Goal: Transaction & Acquisition: Purchase product/service

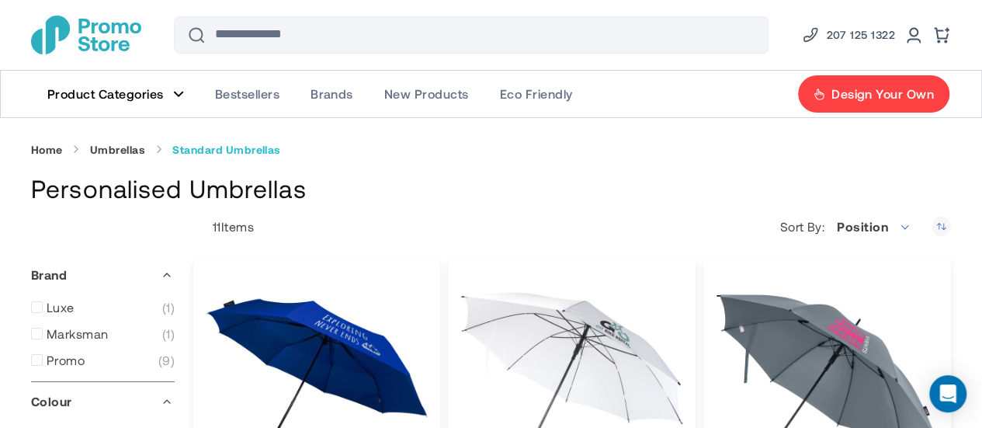
type input "****"
type input "*****"
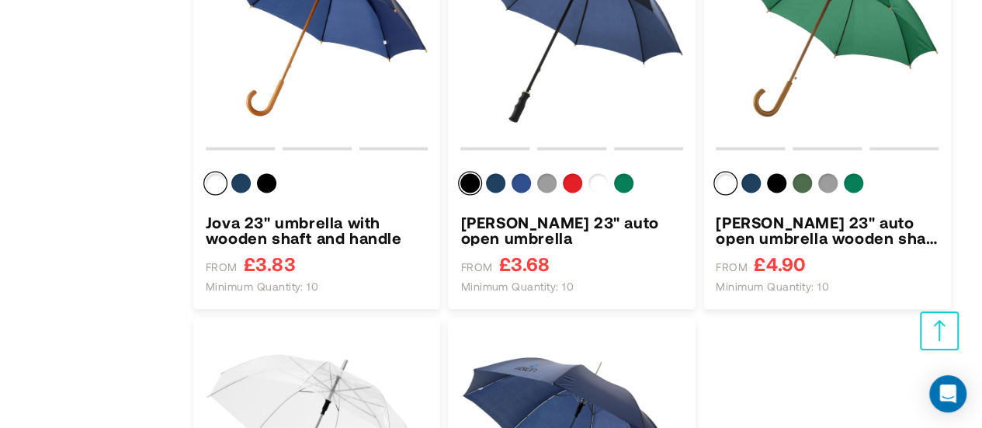
scroll to position [1224, 0]
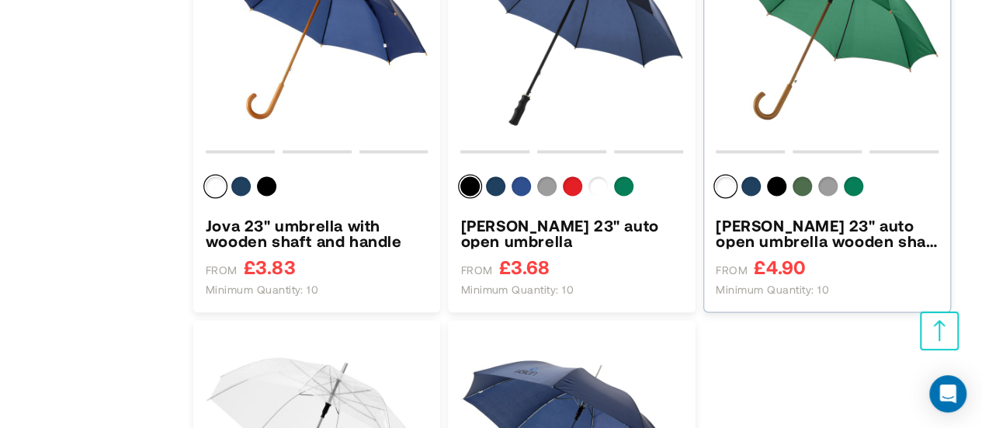
click at [860, 237] on h3 "[PERSON_NAME] 23" auto open umbrella wooden shaft and handle" at bounding box center [827, 232] width 223 height 31
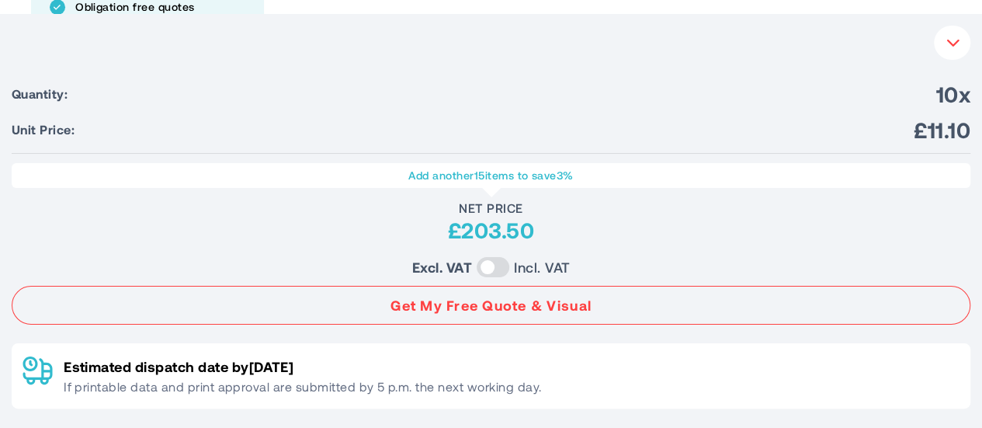
scroll to position [703, 0]
click at [954, 54] on button "Your Instant Quote" at bounding box center [952, 43] width 36 height 34
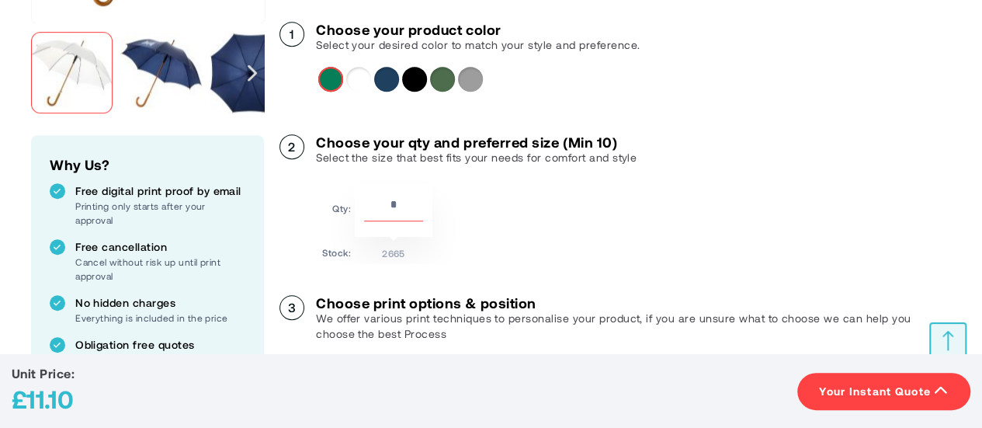
scroll to position [363, 0]
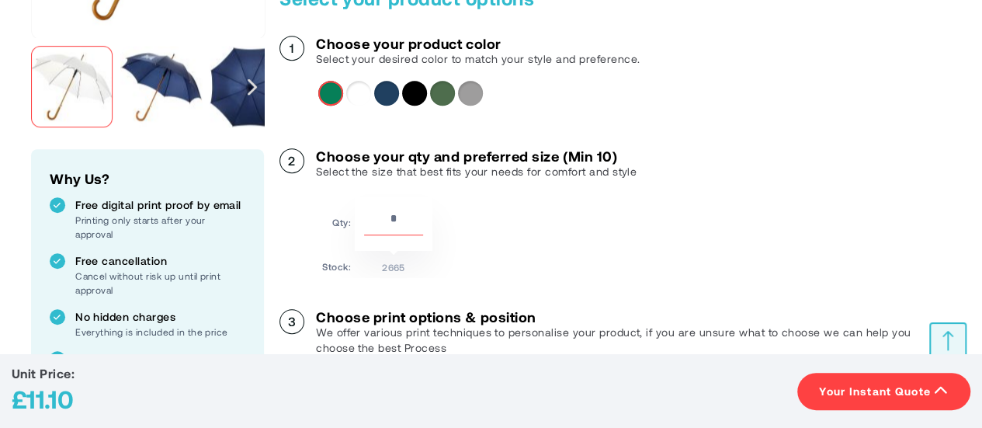
click at [380, 101] on div "Navy" at bounding box center [386, 93] width 25 height 25
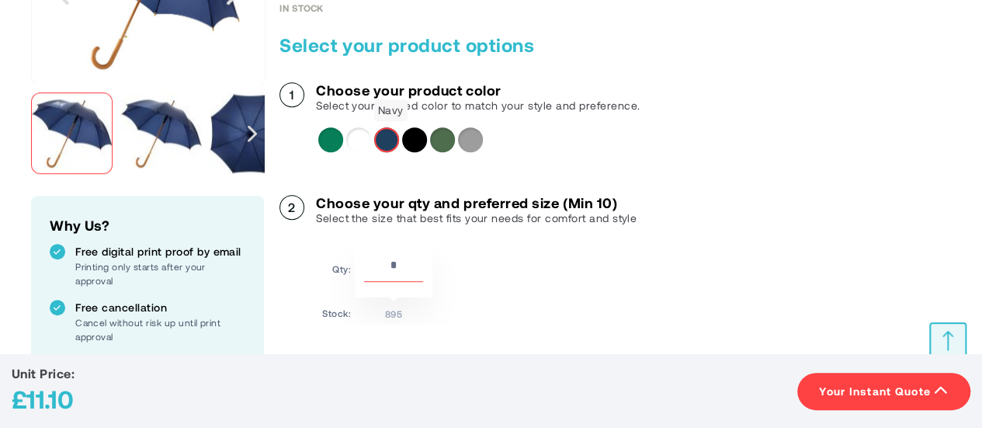
scroll to position [320, 0]
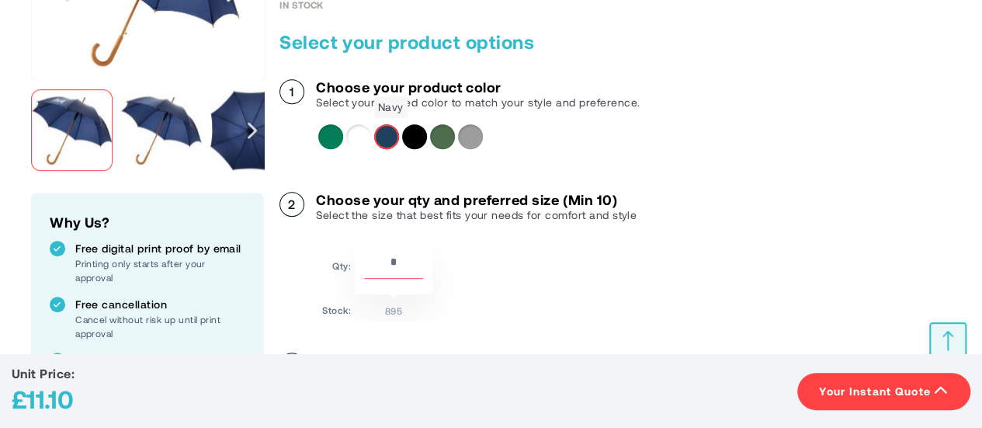
click at [399, 262] on input "**" at bounding box center [393, 265] width 59 height 26
type input "*"
type input "**"
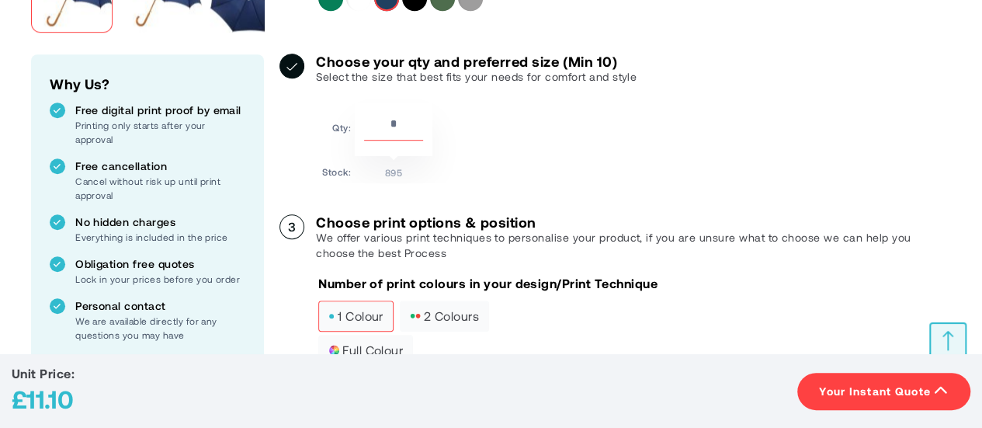
scroll to position [457, 0]
click at [407, 123] on input "**" at bounding box center [393, 128] width 59 height 26
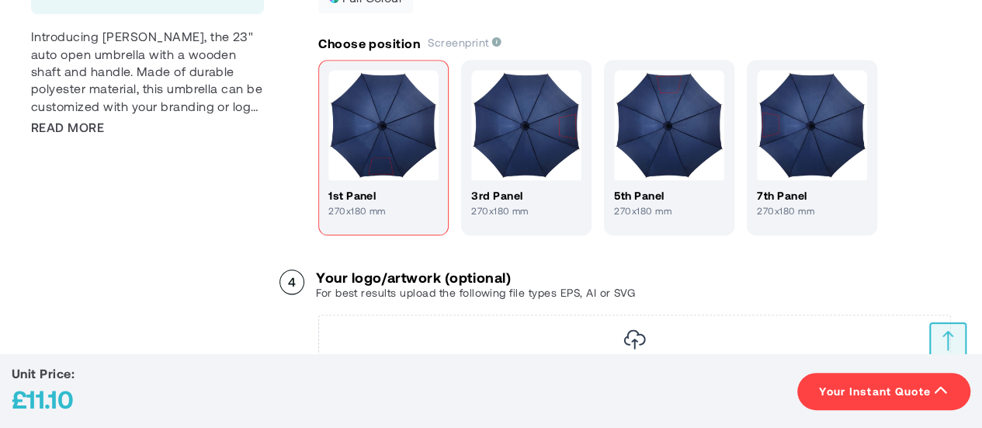
scroll to position [812, 0]
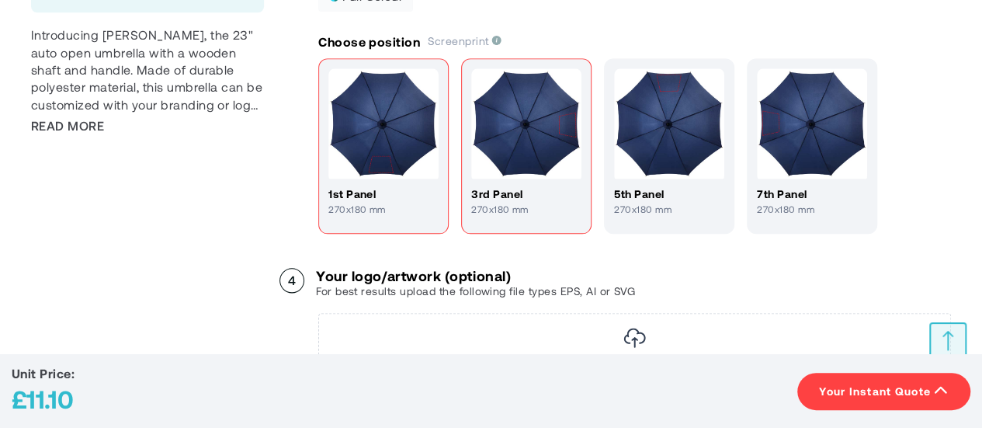
click at [548, 196] on h4 "3rd panel" at bounding box center [526, 194] width 110 height 16
click at [365, 194] on h4 "1st panel" at bounding box center [383, 194] width 110 height 16
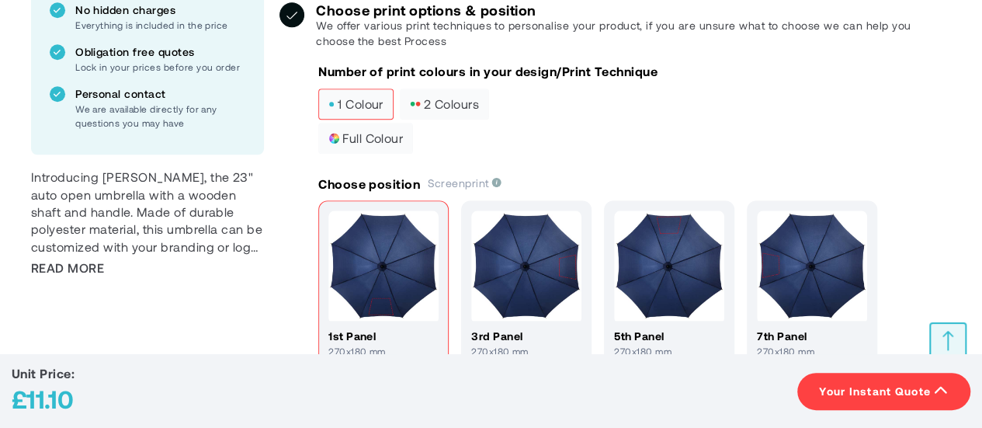
scroll to position [669, 0]
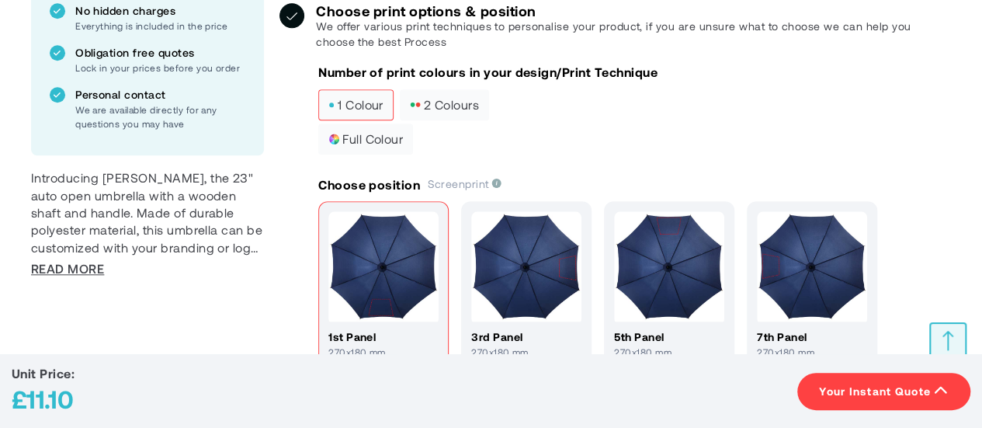
click at [82, 269] on span "Read More" at bounding box center [67, 268] width 73 height 17
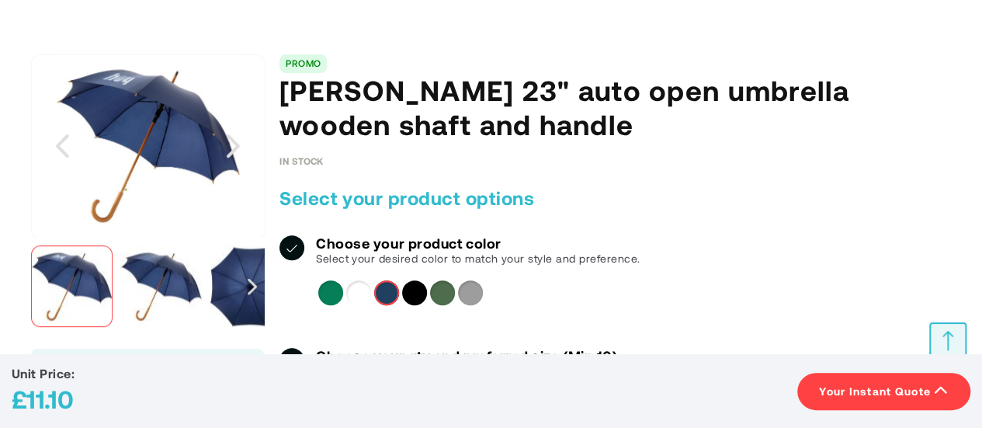
scroll to position [161, 0]
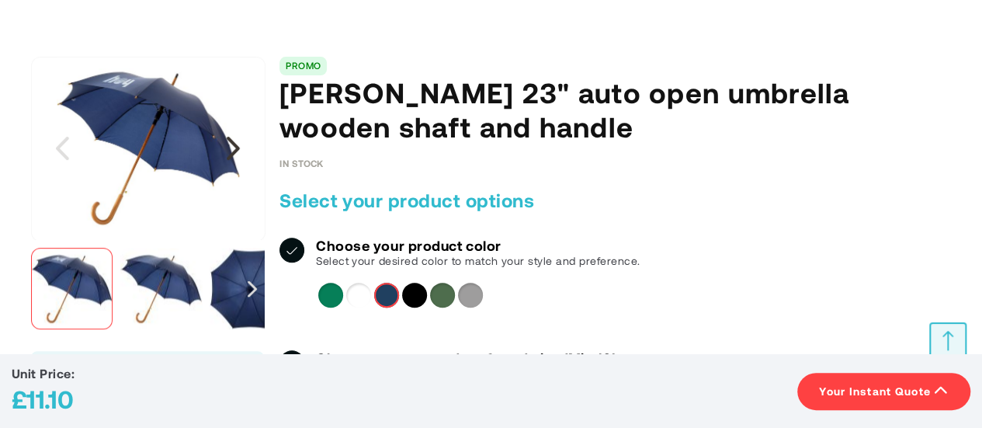
click at [230, 151] on div "Next" at bounding box center [233, 148] width 39 height 39
click at [242, 156] on div "Next" at bounding box center [233, 148] width 39 height 39
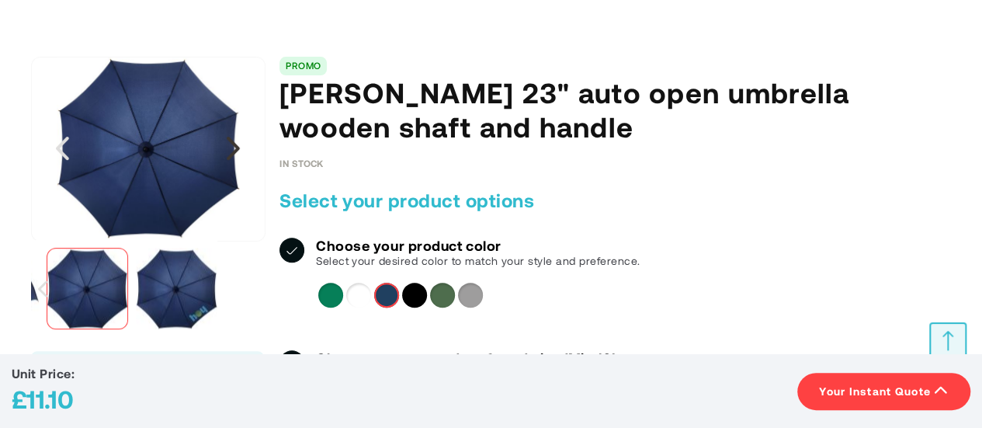
click at [243, 168] on div "Next" at bounding box center [233, 148] width 62 height 183
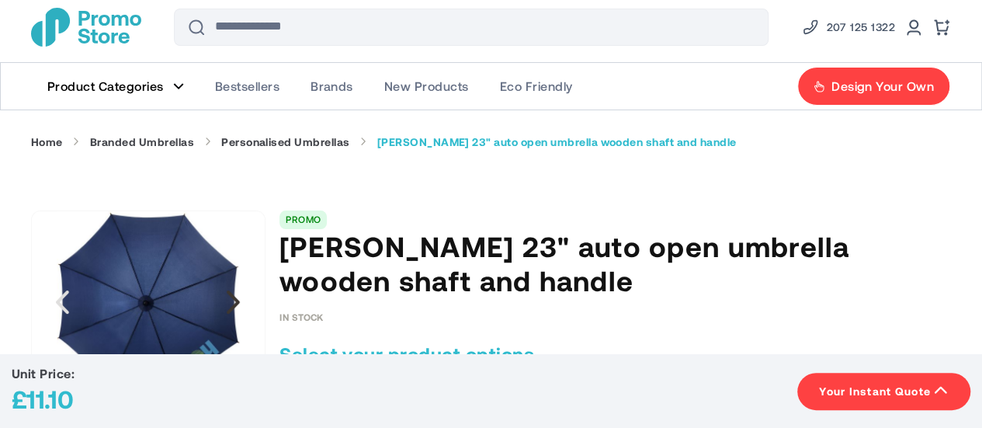
scroll to position [0, 0]
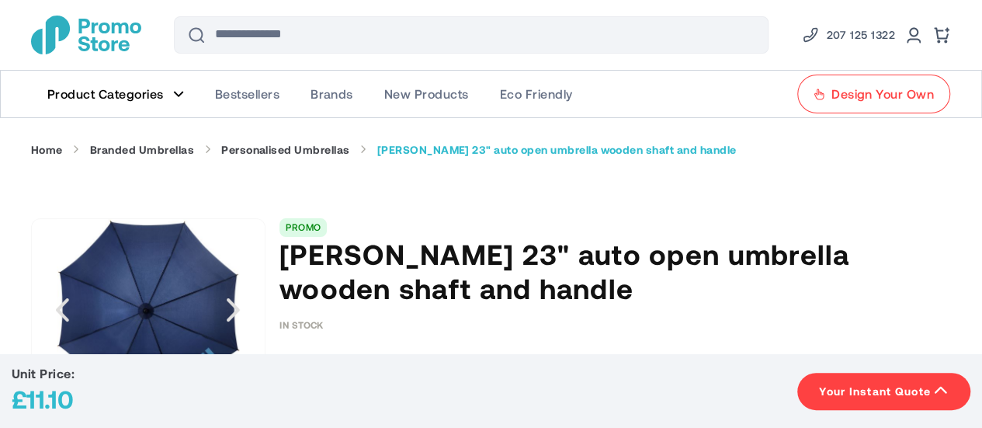
click at [866, 93] on span "Design Your Own" at bounding box center [883, 94] width 102 height 16
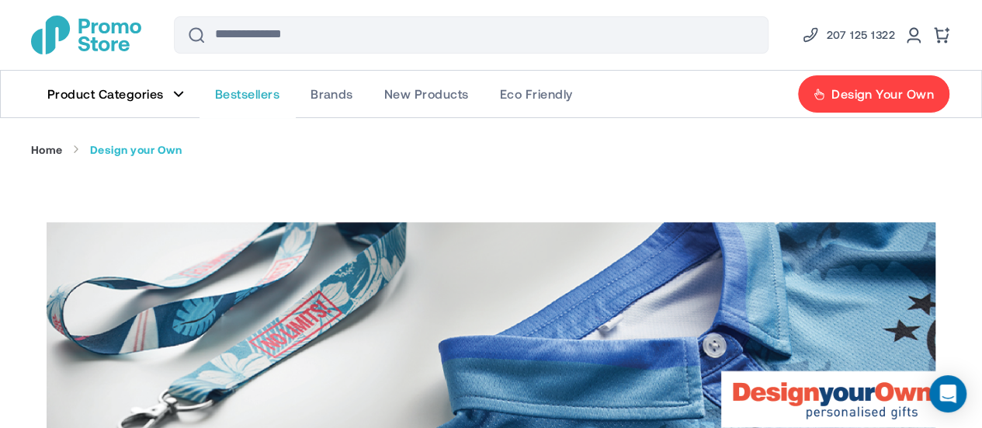
click at [264, 100] on span "Bestsellers" at bounding box center [247, 94] width 64 height 16
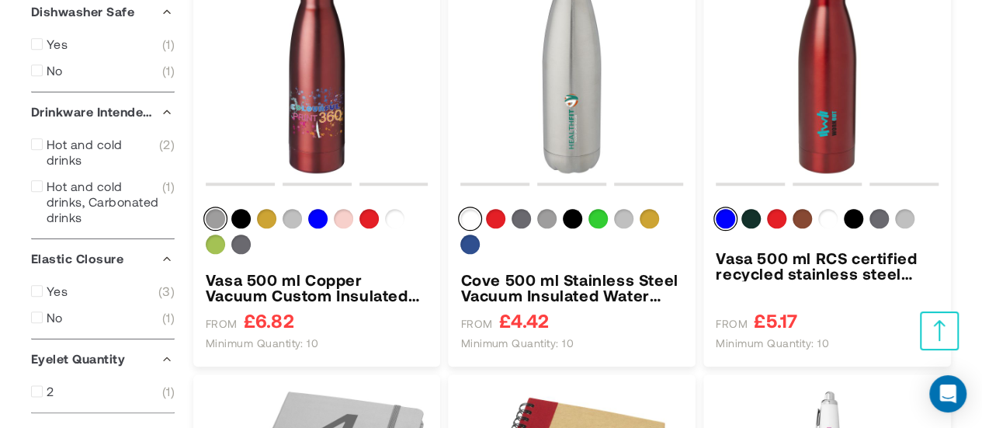
scroll to position [744, 0]
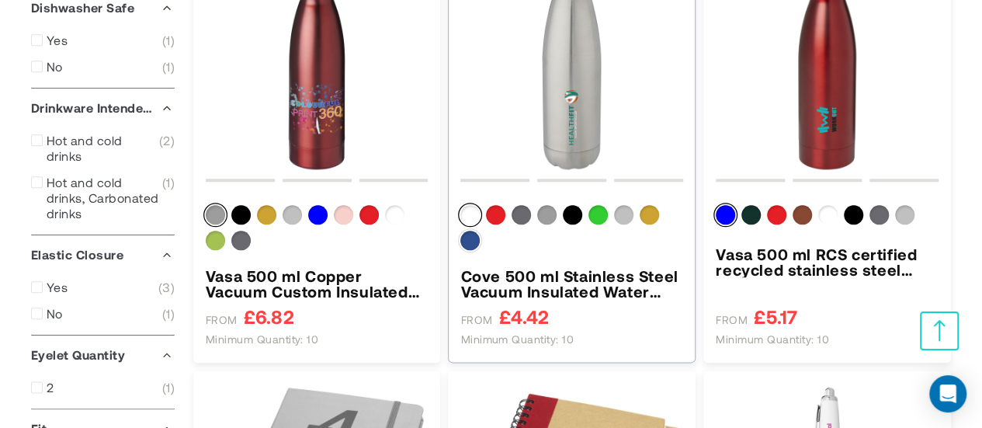
click at [477, 247] on div "Royal blue" at bounding box center [469, 240] width 19 height 19
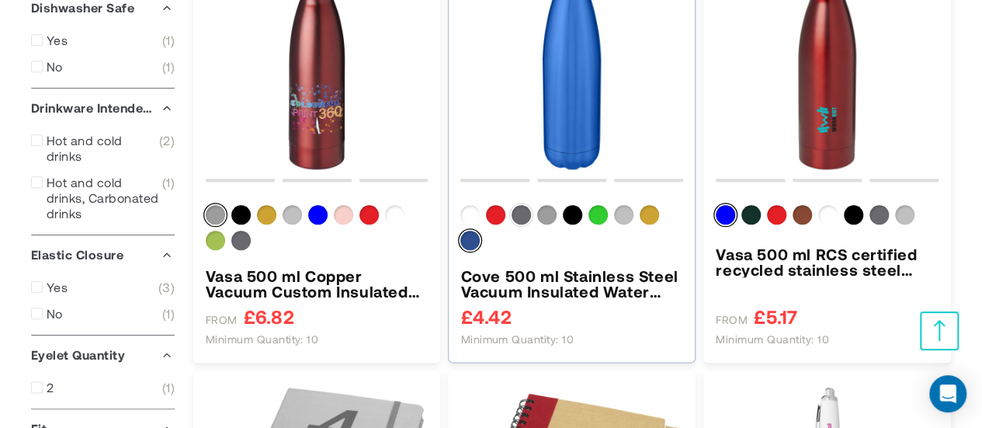
click at [518, 218] on div "Titanium" at bounding box center [521, 214] width 19 height 19
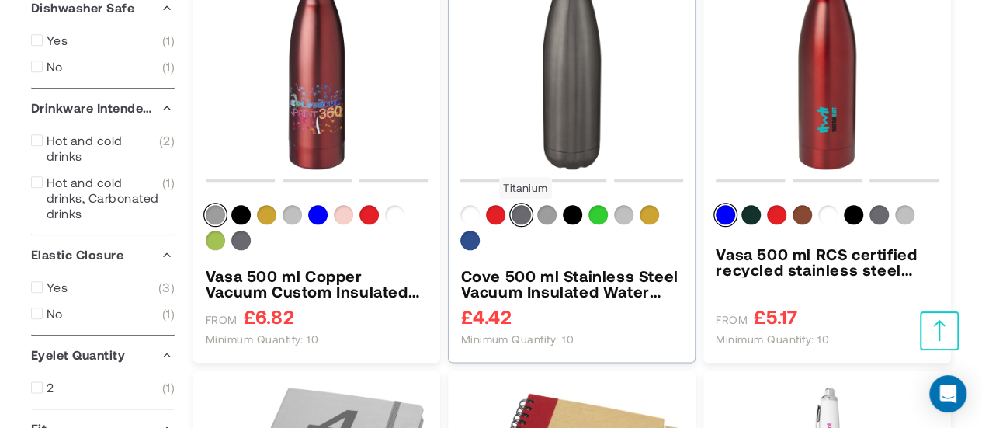
click at [554, 225] on div "Colour" at bounding box center [571, 230] width 223 height 51
click at [548, 224] on div "Matted Grey" at bounding box center [546, 214] width 19 height 19
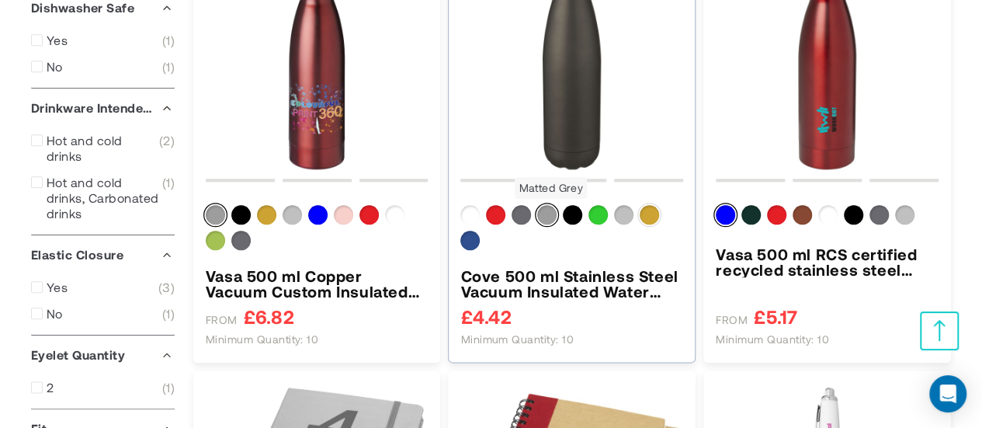
click at [648, 211] on div "Gold" at bounding box center [649, 214] width 19 height 19
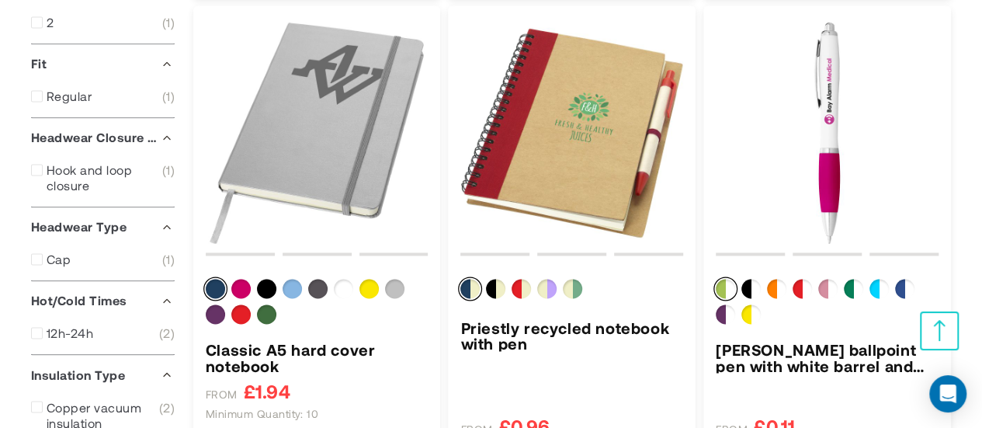
scroll to position [1112, 0]
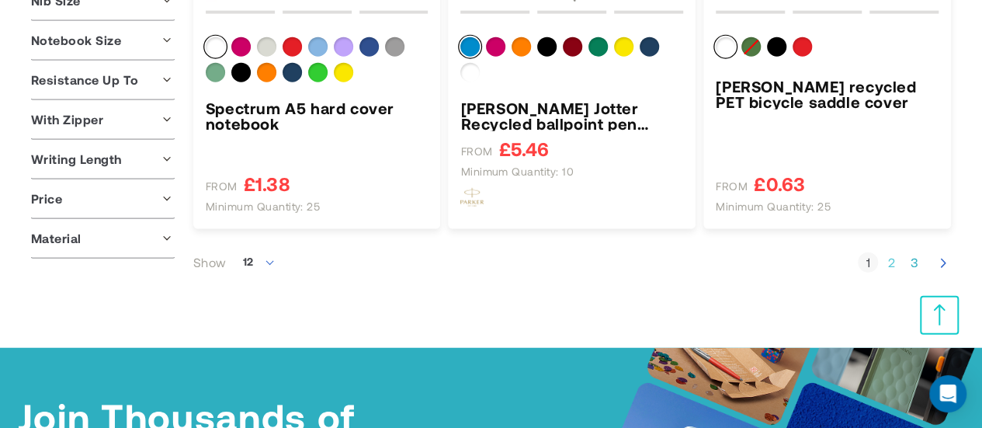
click at [887, 266] on link "Page 2" at bounding box center [891, 263] width 20 height 16
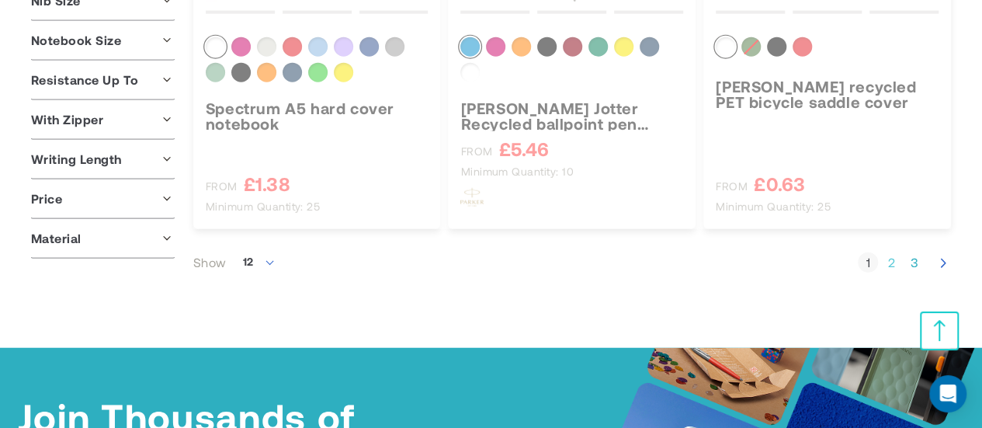
scroll to position [257, 0]
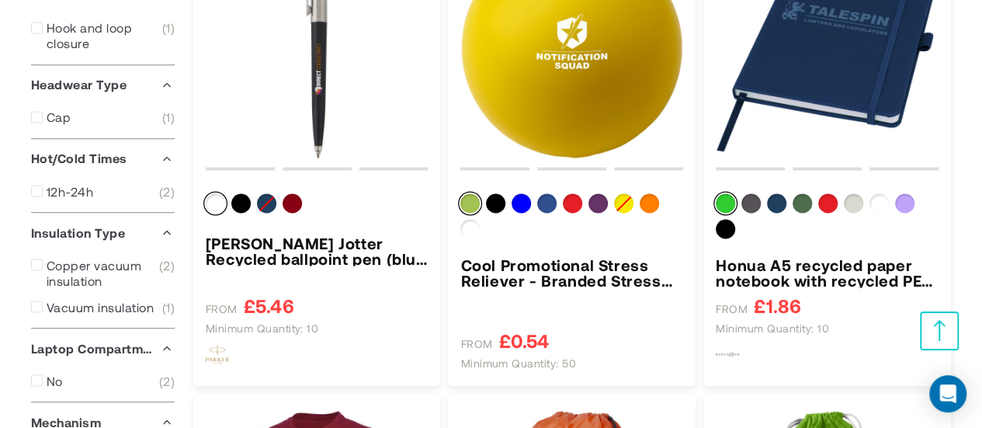
scroll to position [1284, 0]
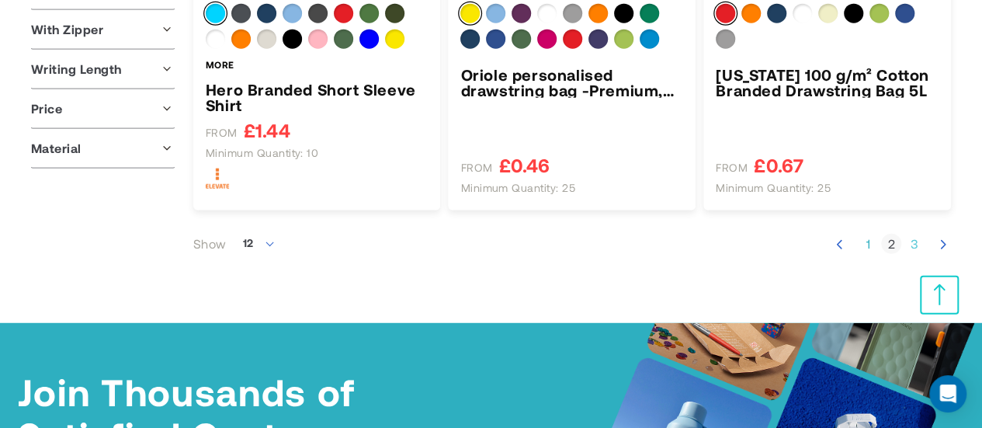
click at [914, 242] on link "Page 3" at bounding box center [914, 244] width 20 height 16
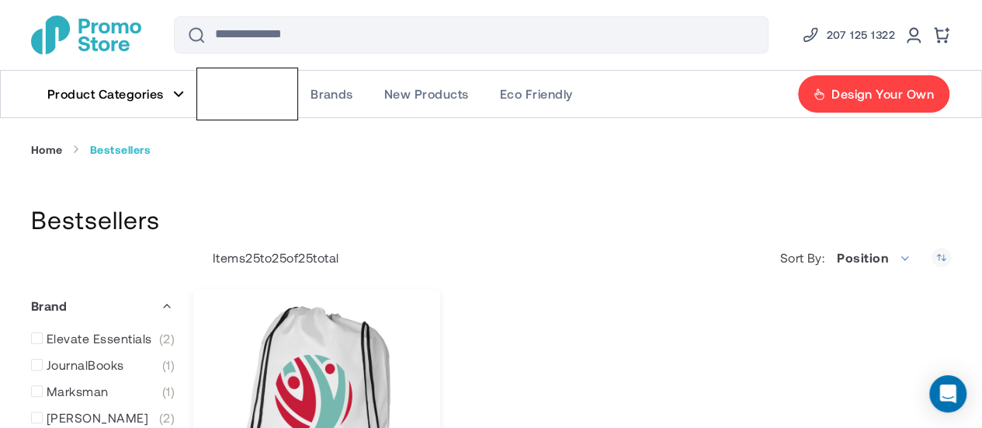
click at [264, 100] on span "Bestsellers" at bounding box center [247, 94] width 64 height 16
